Goal: Find contact information: Find contact information

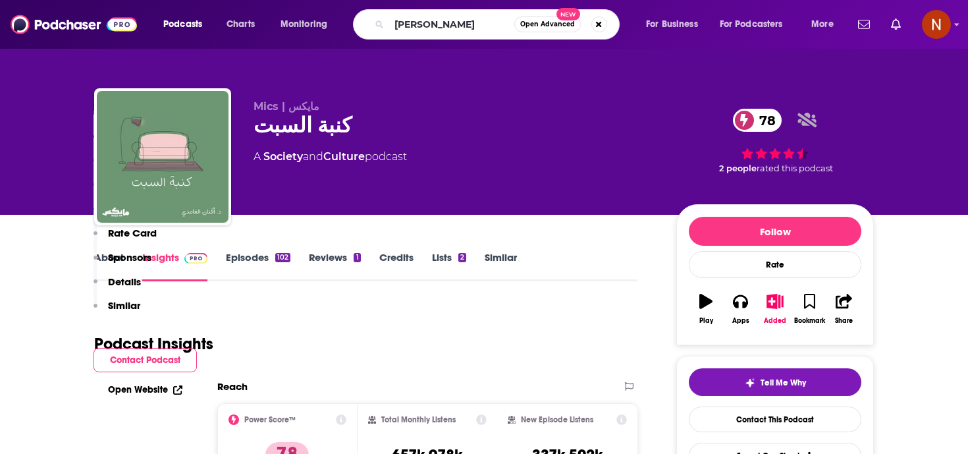
scroll to position [317, 0]
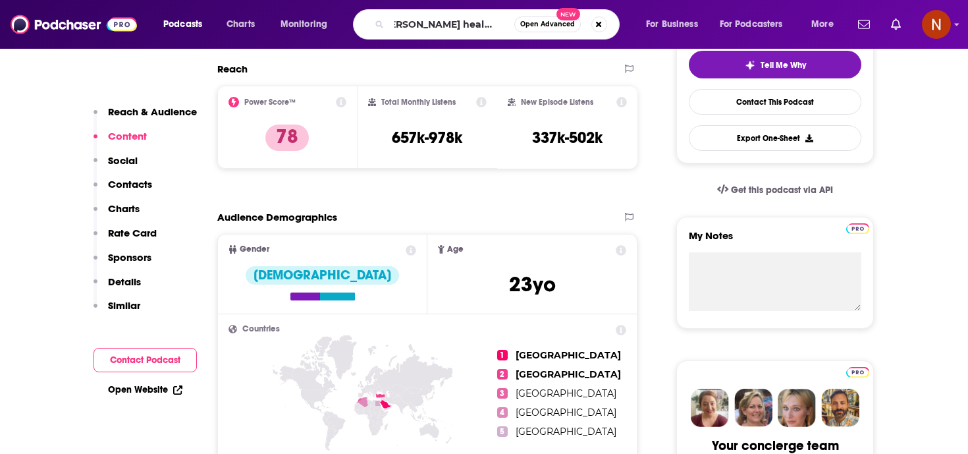
type input "[PERSON_NAME] healthcare podcast"
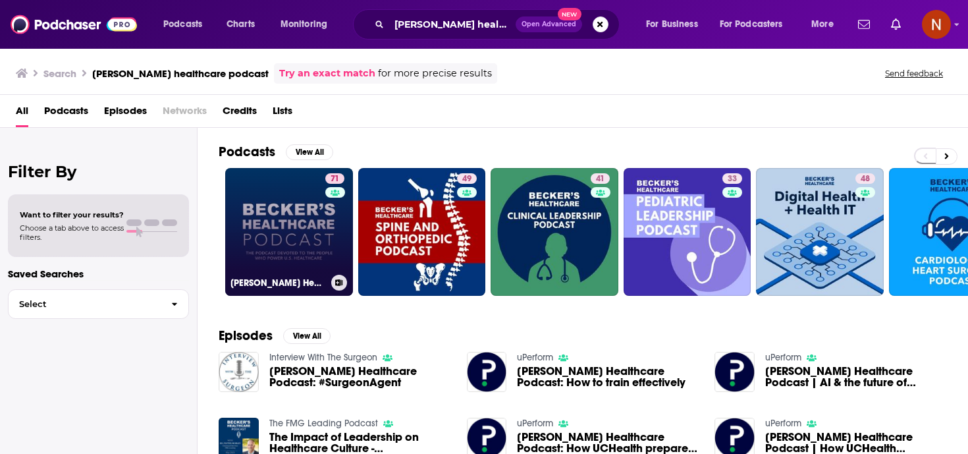
click at [269, 283] on h3 "[PERSON_NAME] Healthcare Podcast" at bounding box center [279, 282] width 96 height 11
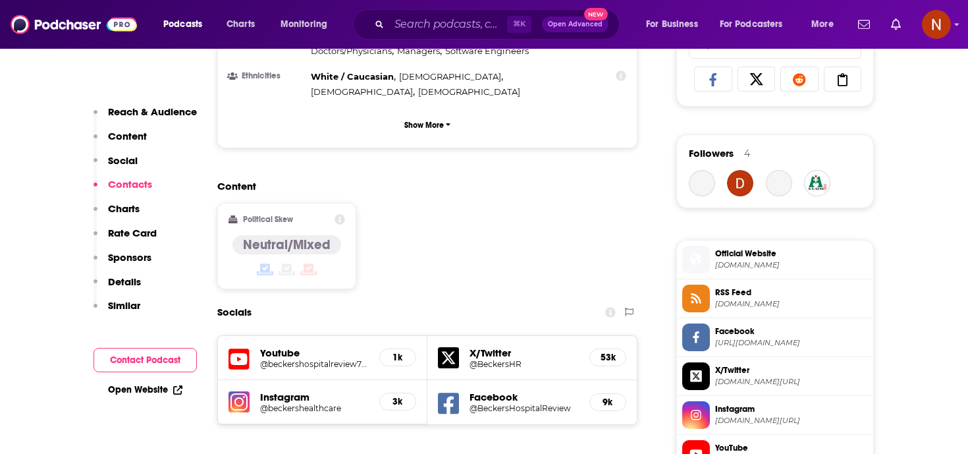
scroll to position [1140, 0]
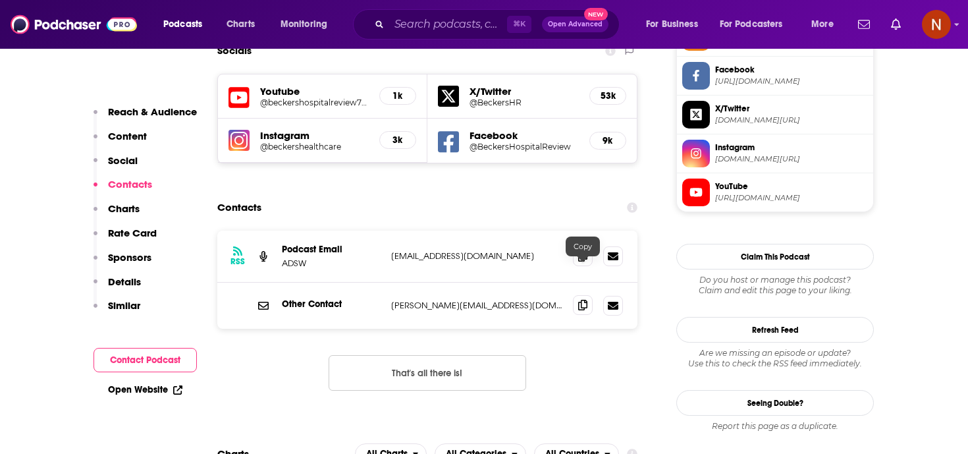
click at [581, 300] on icon at bounding box center [582, 305] width 9 height 11
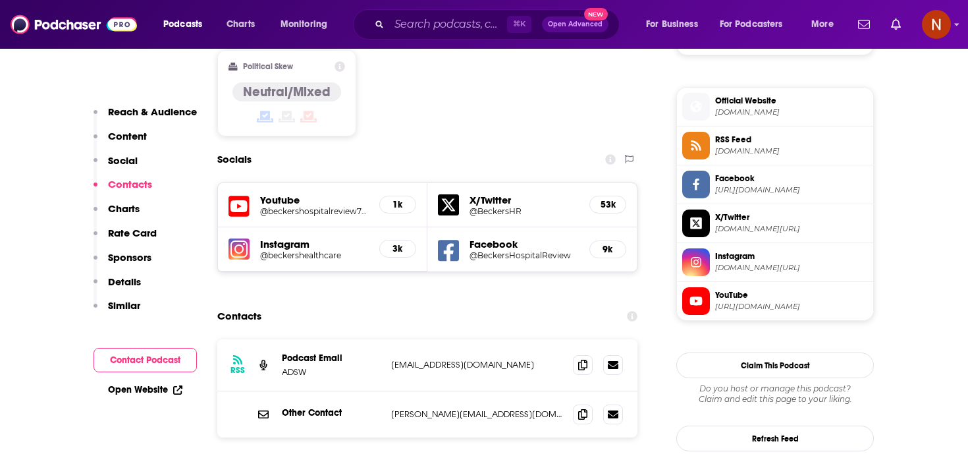
scroll to position [1032, 0]
click at [737, 109] on span "[DOMAIN_NAME]" at bounding box center [791, 112] width 153 height 10
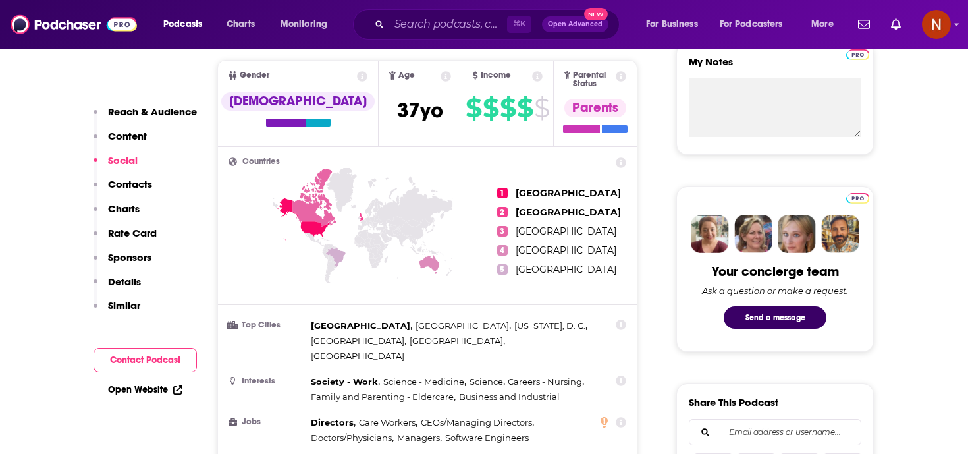
scroll to position [0, 0]
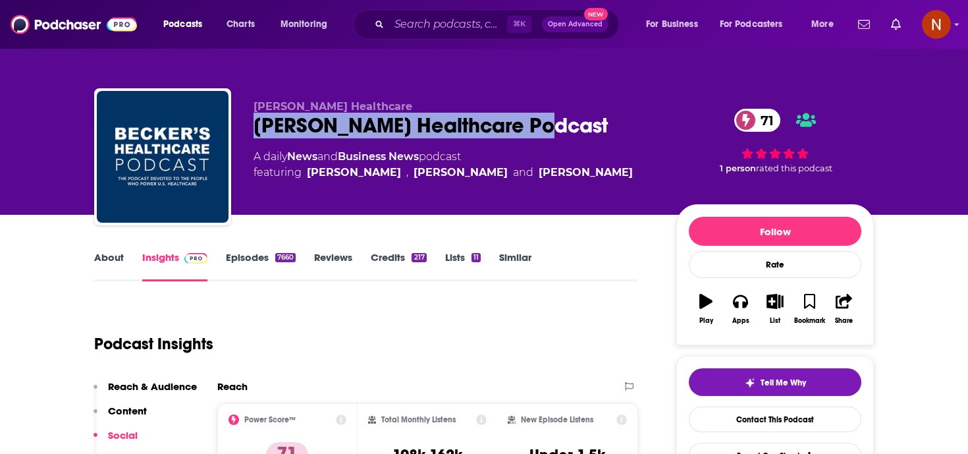
drag, startPoint x: 545, startPoint y: 126, endPoint x: 246, endPoint y: 128, distance: 299.7
click at [246, 128] on div "[PERSON_NAME] Healthcare [PERSON_NAME] Healthcare Podcast 71 A daily News and B…" at bounding box center [484, 159] width 780 height 142
copy h2 "[PERSON_NAME] Healthcare Podcast"
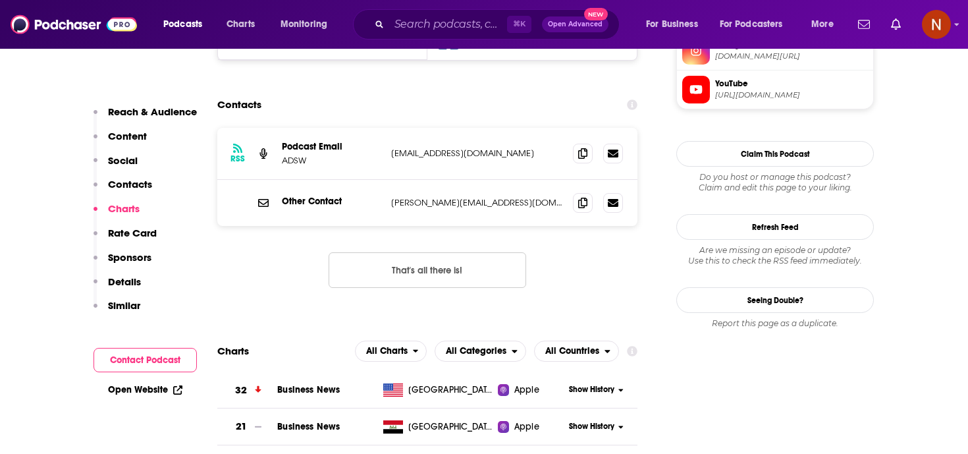
scroll to position [1243, 0]
click at [576, 142] on span at bounding box center [583, 152] width 20 height 20
click at [584, 196] on icon at bounding box center [582, 201] width 9 height 11
